Goal: Task Accomplishment & Management: Manage account settings

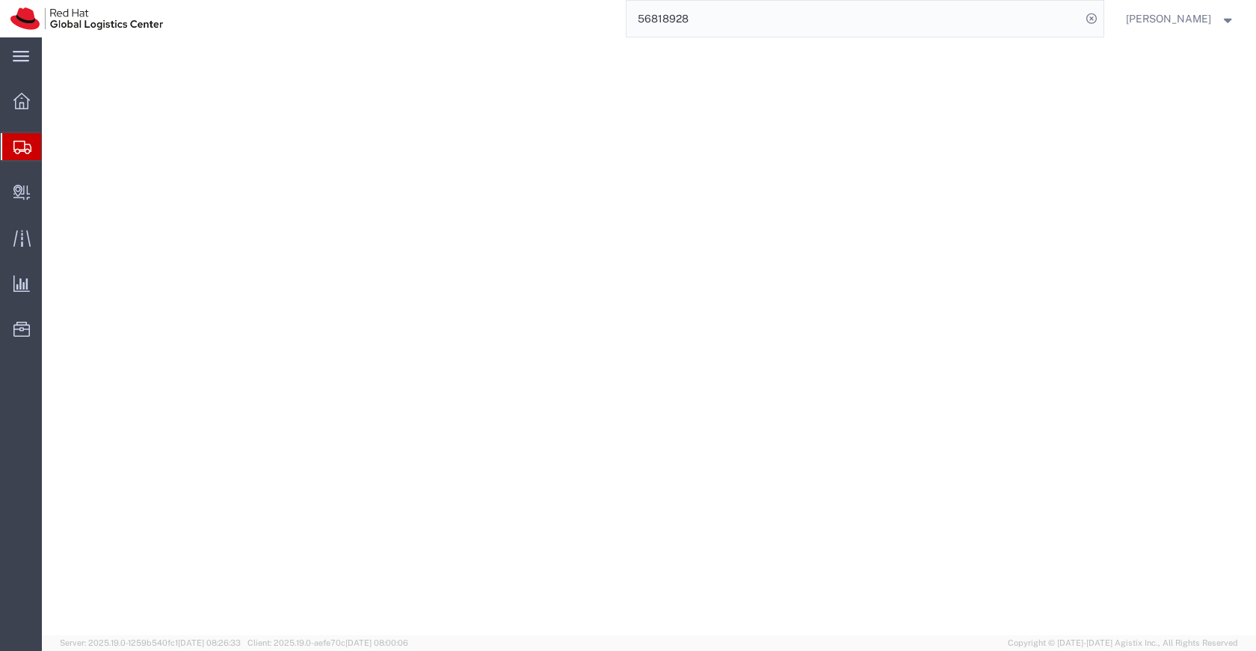
select select
select select "COSTCENTER"
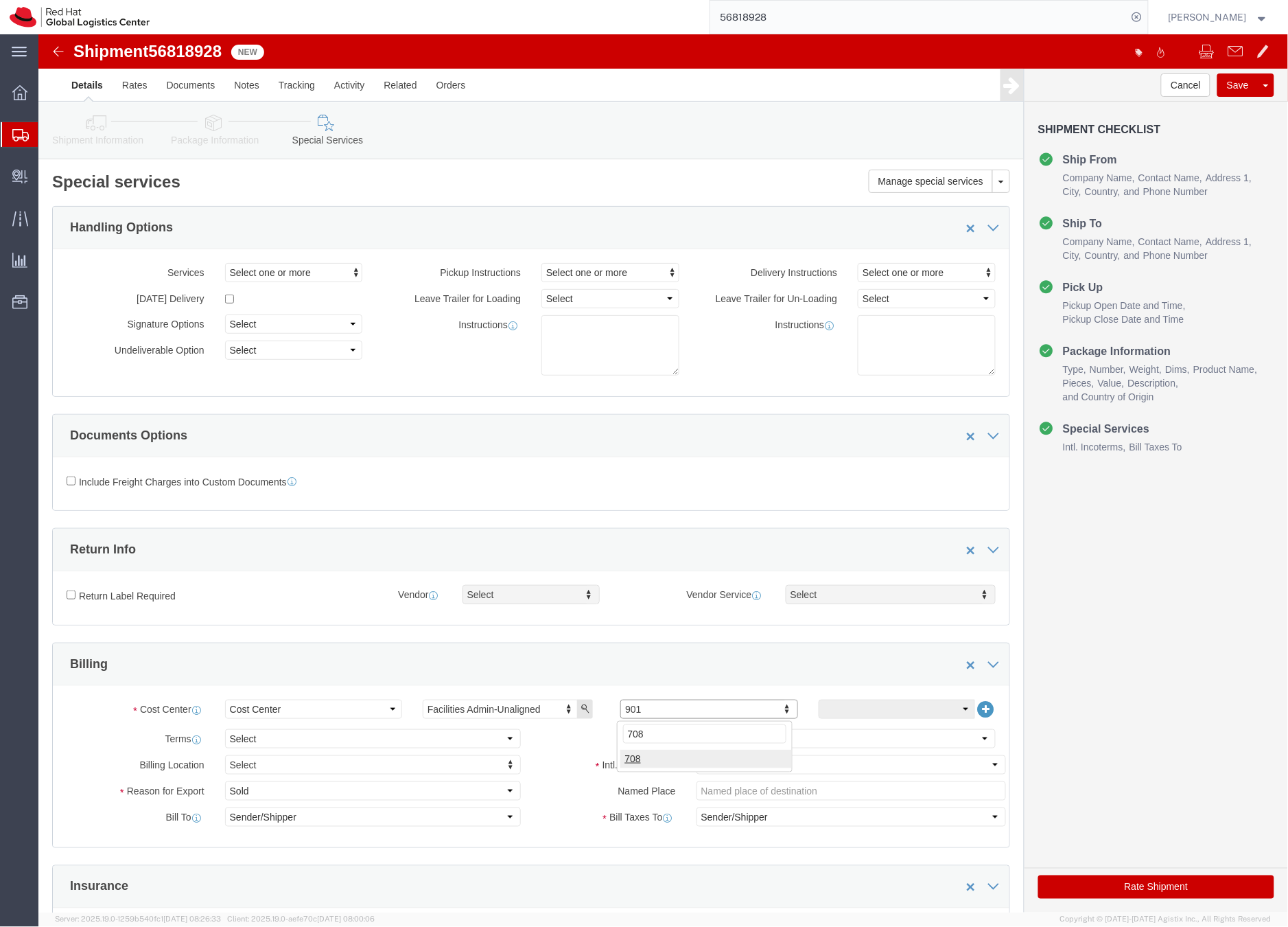
type input "708"
click button "Save"
click at [17, 134] on icon at bounding box center [20, 135] width 17 height 12
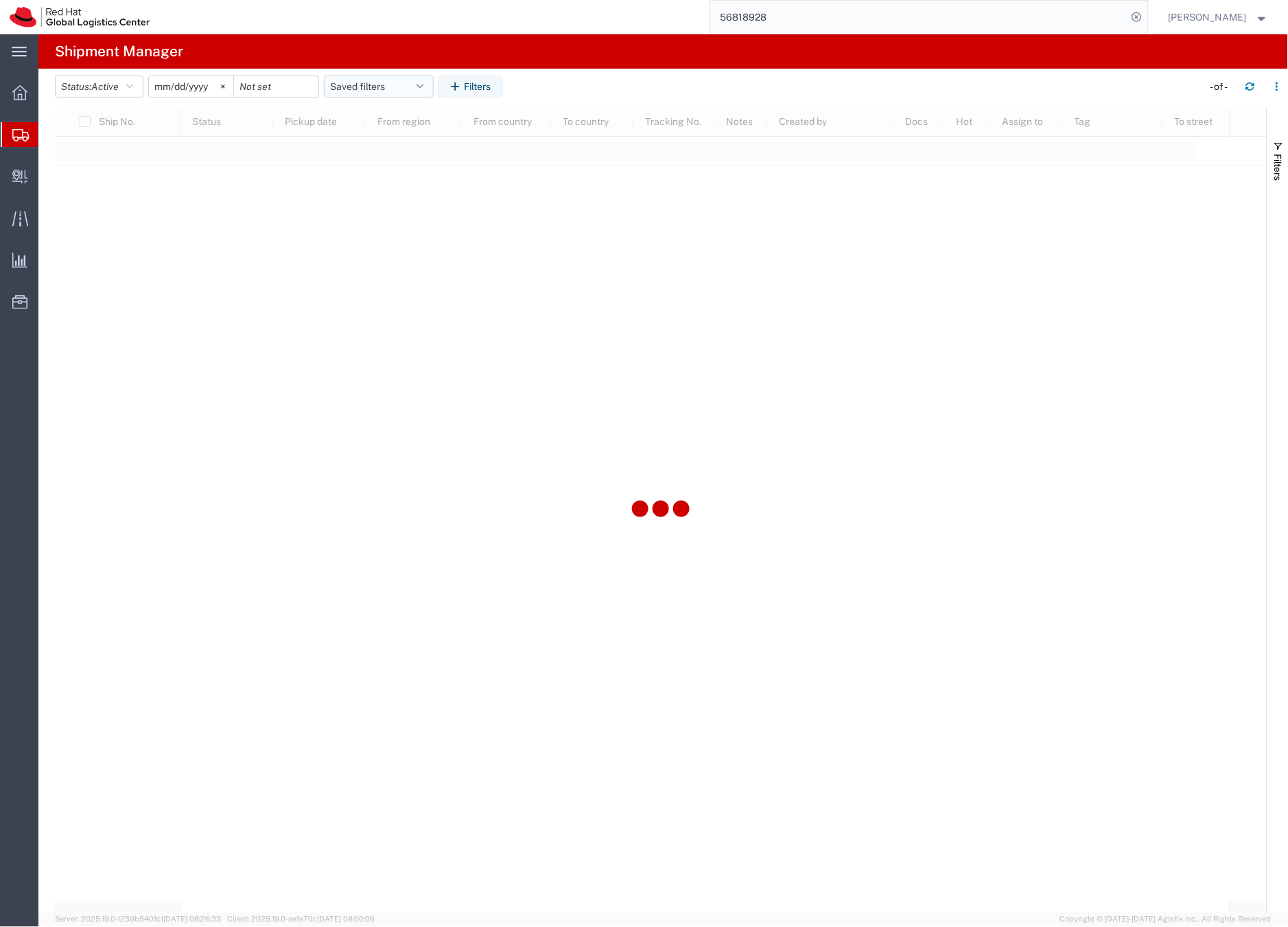
click at [373, 81] on button "Saved filters" at bounding box center [379, 86] width 110 height 22
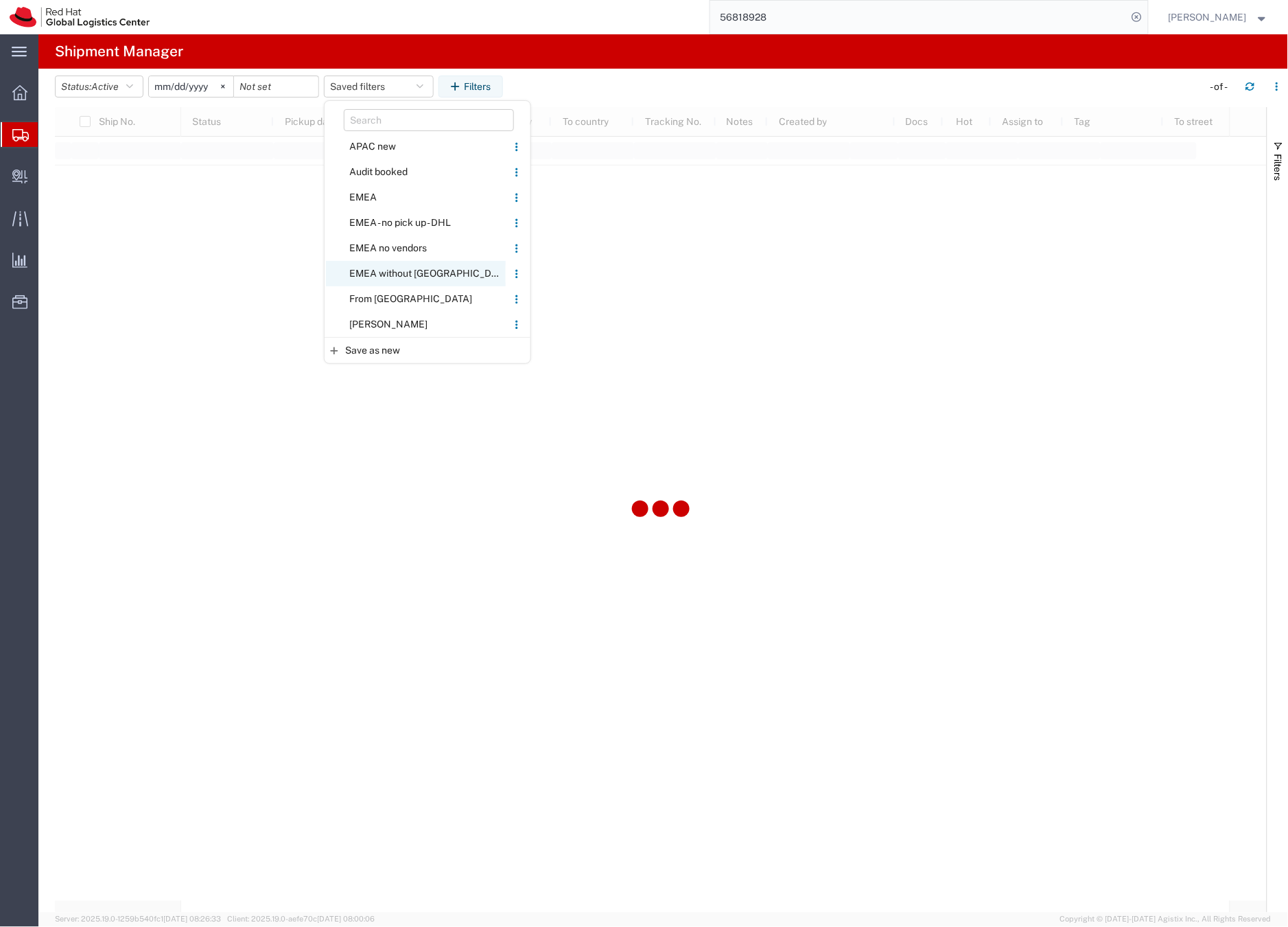
click at [405, 269] on span "EMEA without [GEOGRAPHIC_DATA]" at bounding box center [416, 274] width 180 height 26
type input "[DATE]"
